Goal: Navigation & Orientation: Find specific page/section

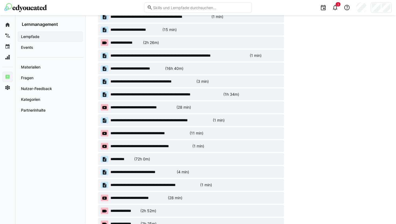
scroll to position [713, 0]
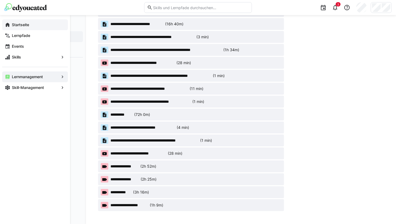
click at [0, 0] on app-navigation-label "Startseite" at bounding box center [0, 0] width 0 height 0
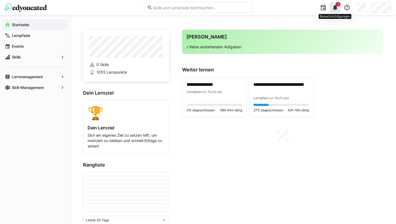
click at [336, 10] on eds-icon at bounding box center [335, 7] width 6 height 6
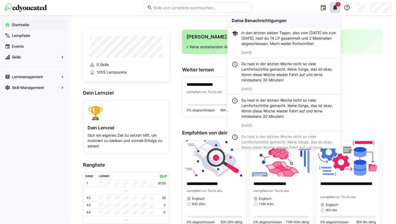
click at [372, 71] on h3 "Weiter lernen" at bounding box center [282, 70] width 201 height 6
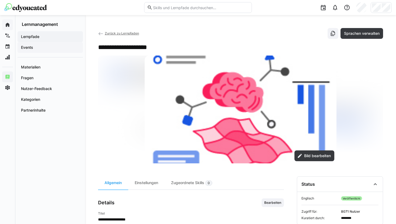
click at [34, 48] on span "Events" at bounding box center [50, 47] width 60 height 5
